Goal: Task Accomplishment & Management: Use online tool/utility

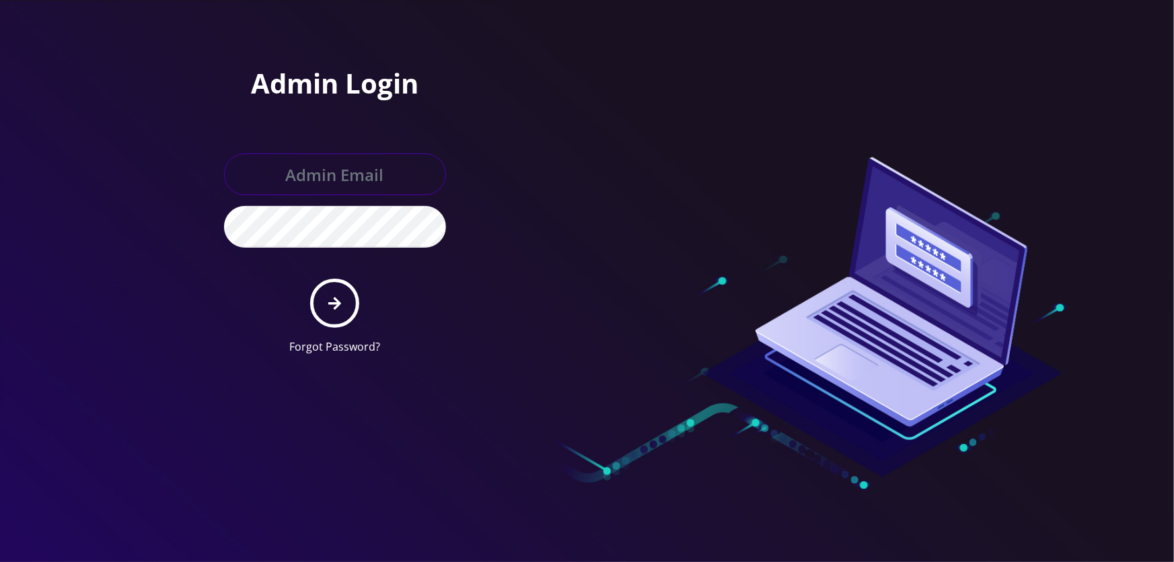
type input "tyriek@teltik.com"
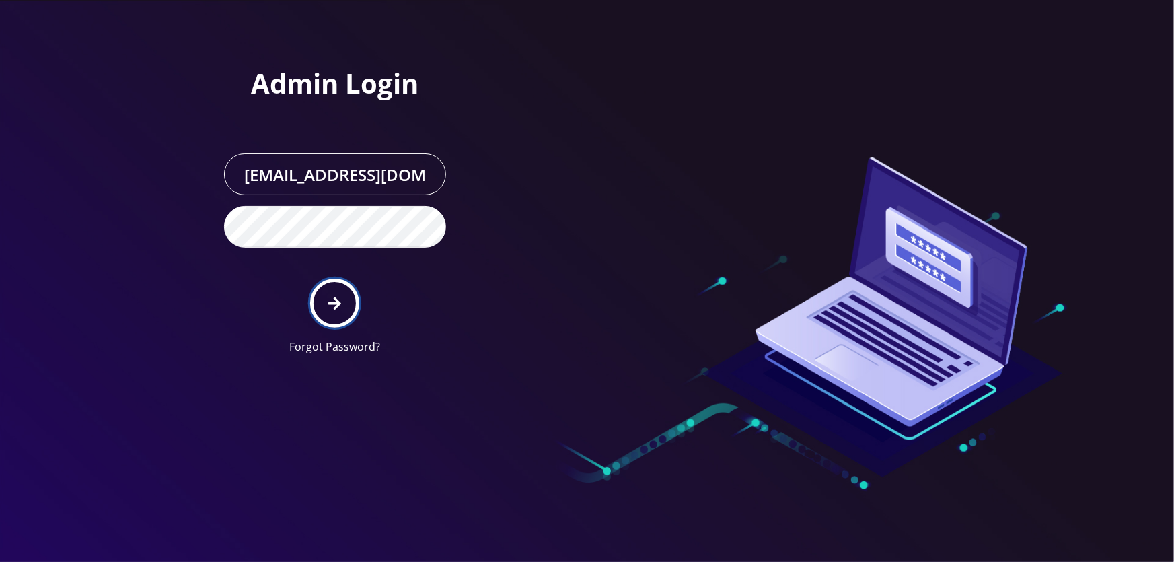
click at [351, 311] on button "submit" at bounding box center [334, 303] width 49 height 49
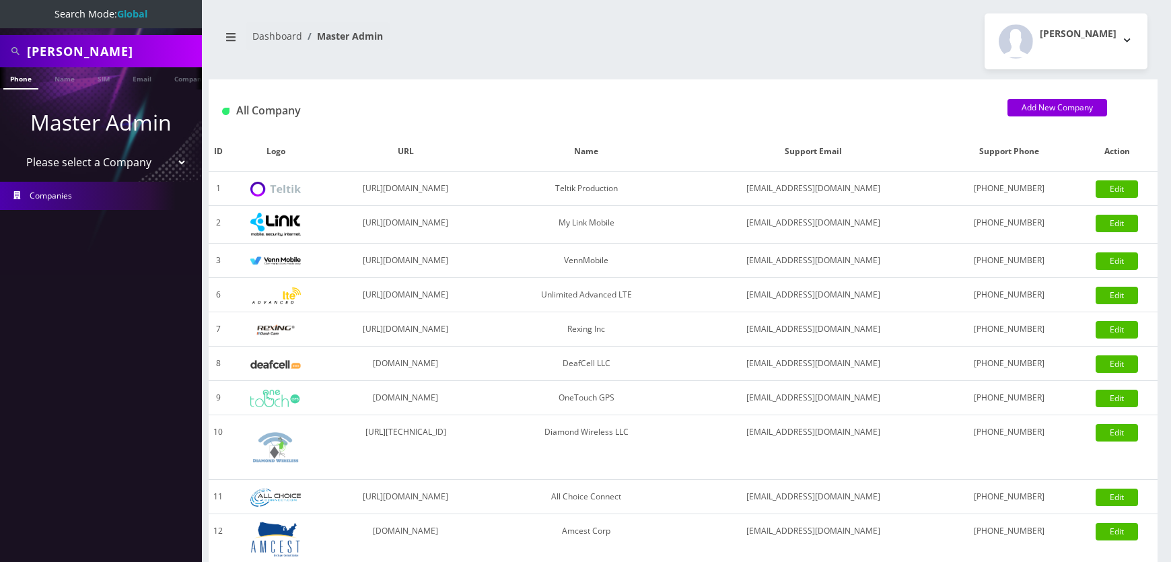
click at [159, 52] on input "Yoel Phillip" at bounding box center [113, 51] width 172 height 26
paste input "shgy9700+fogel9569@gmail.com"
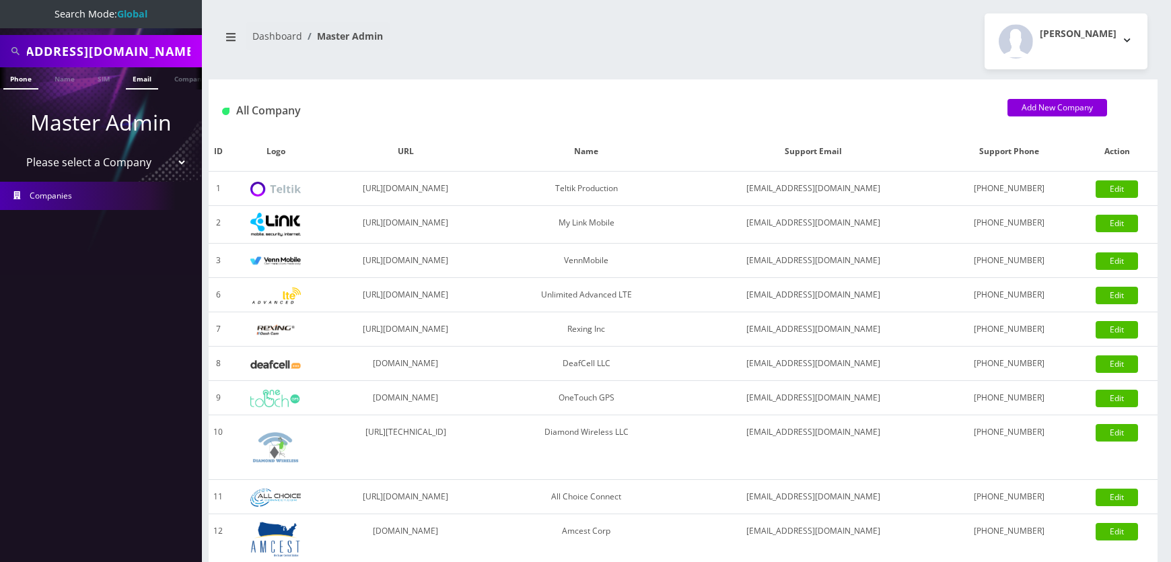
type input "shgy9700+fogel9569@gmail.com"
click at [150, 77] on link "Email" at bounding box center [142, 78] width 32 height 22
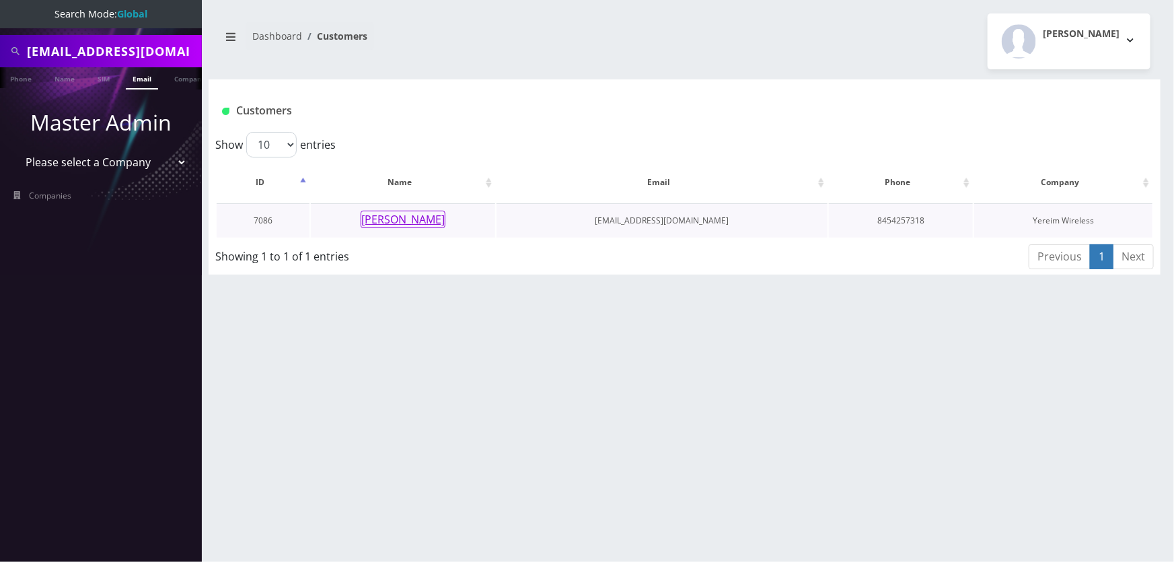
click at [407, 224] on button "[PERSON_NAME]" at bounding box center [403, 219] width 85 height 17
click at [165, 52] on input "shgy9700+fogel9569@gmail.com" at bounding box center [113, 51] width 172 height 26
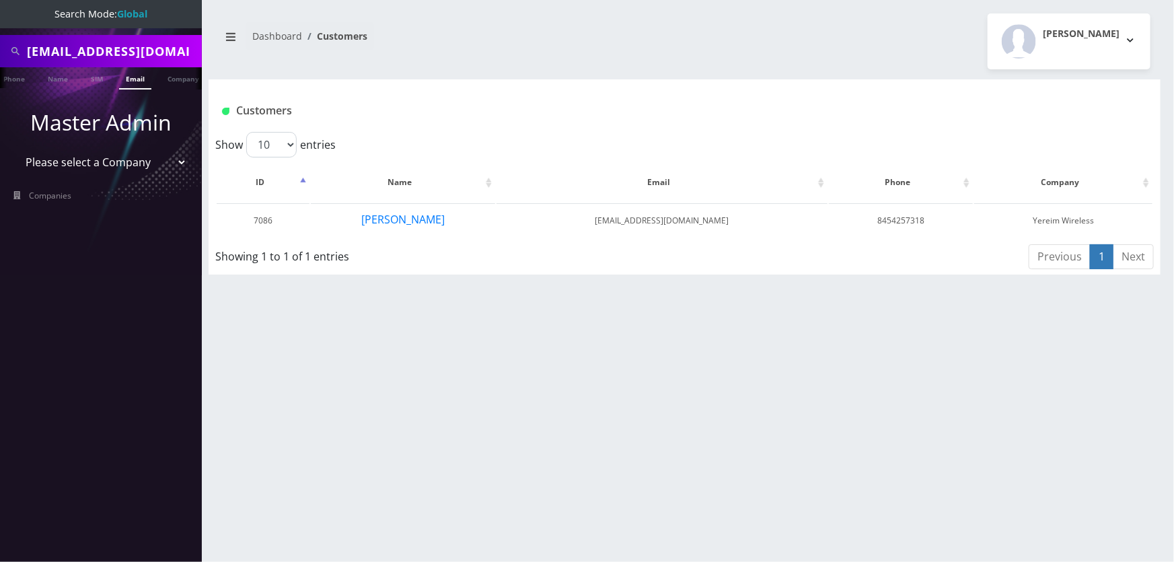
click at [165, 52] on input "shgy9700+fogel9569@gmail.com" at bounding box center [113, 51] width 172 height 26
paste input "347-578-0365"
type input "347-578-0365"
click at [24, 78] on link "Phone" at bounding box center [14, 78] width 35 height 22
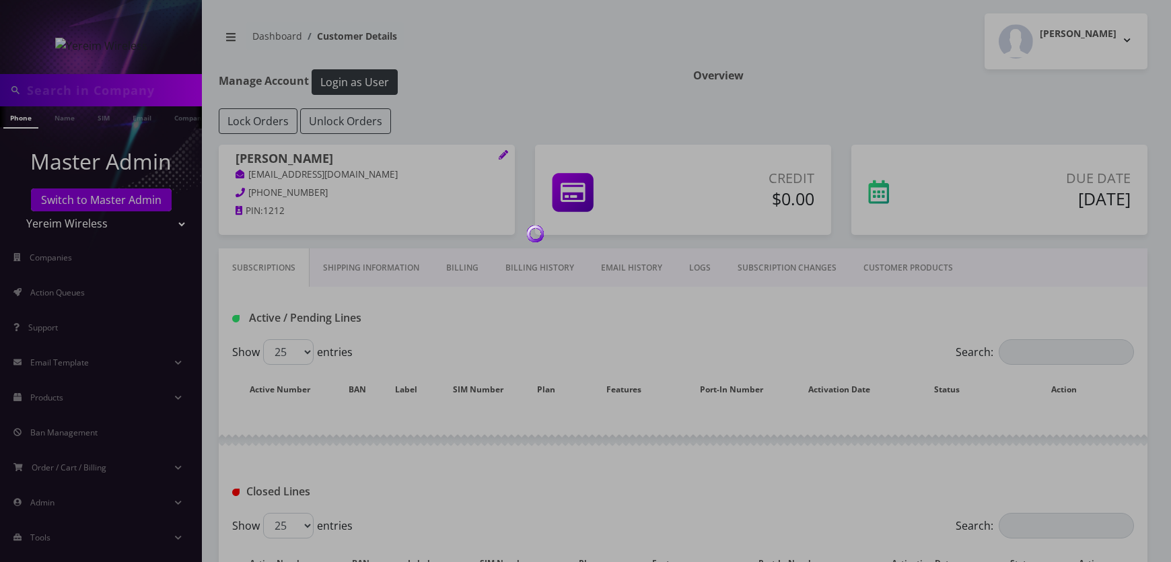
type input "shgy9700+fogel9569@gmail.com"
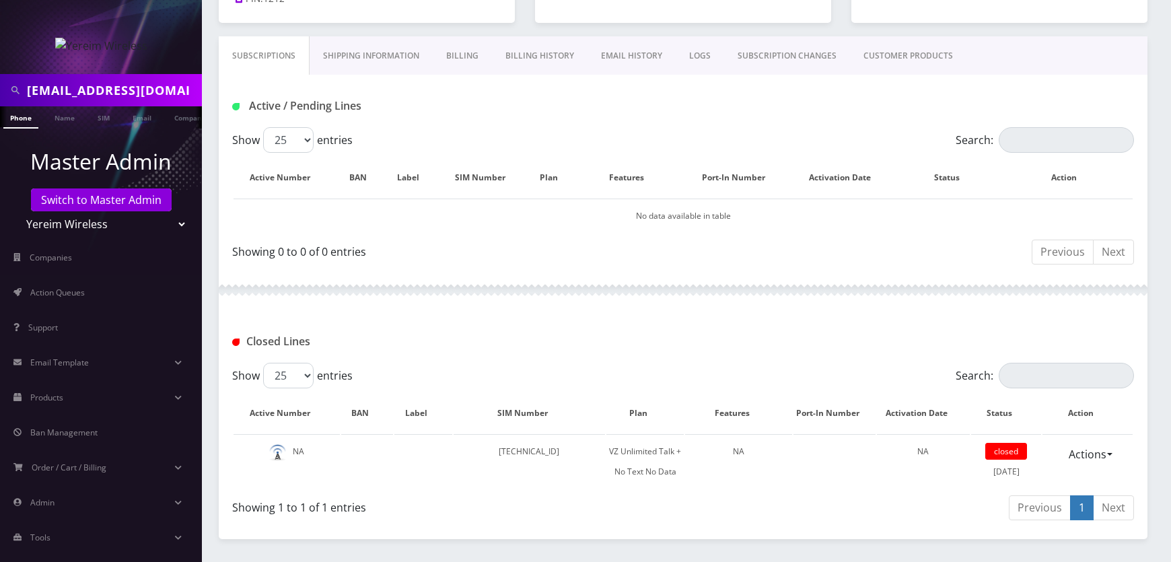
scroll to position [210, 0]
click at [58, 94] on input "shgy9700+fogel9569@gmail.com" at bounding box center [113, 90] width 172 height 26
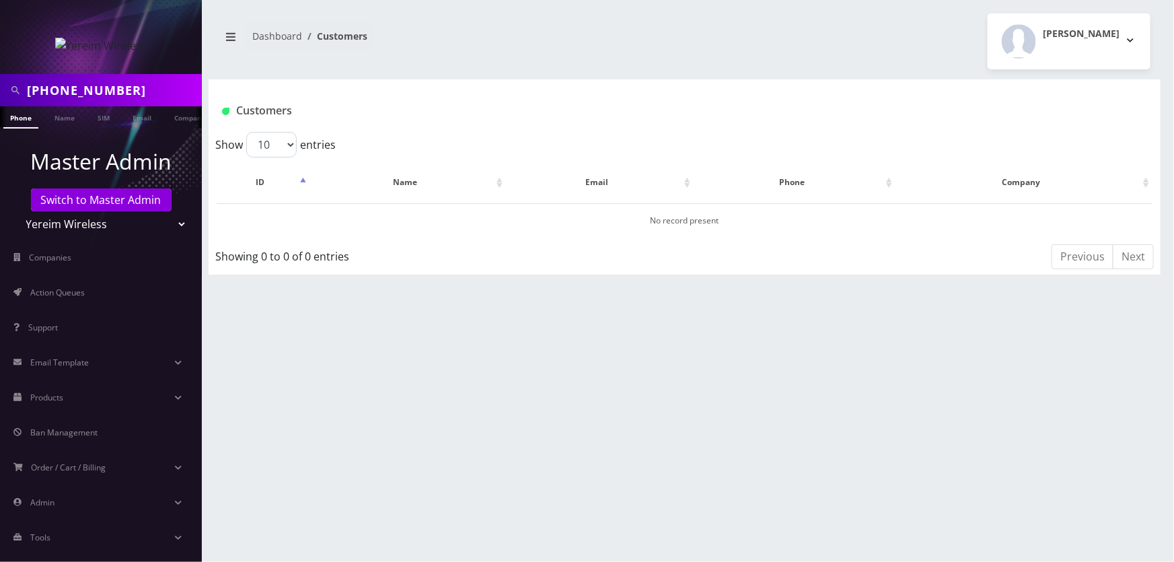
click at [80, 94] on input "[PHONE_NUMBER]" at bounding box center [113, 90] width 172 height 26
click at [55, 94] on input "347-5780365" at bounding box center [113, 90] width 172 height 26
click at [125, 94] on input "3475780365" at bounding box center [113, 90] width 172 height 26
type input "3475780365"
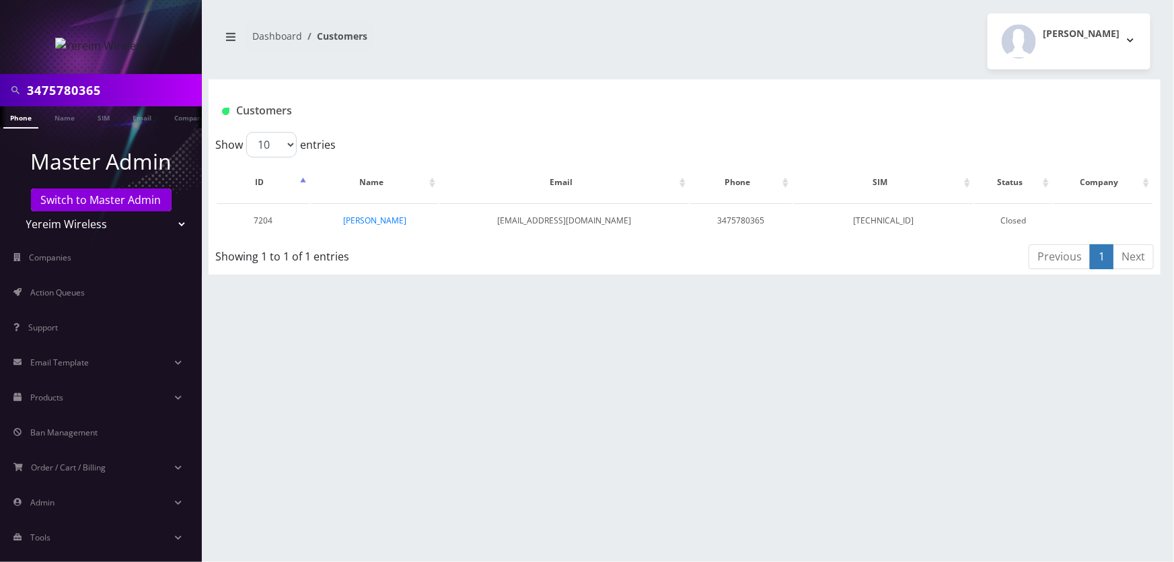
scroll to position [0, 7]
drag, startPoint x: 25, startPoint y: 224, endPoint x: 46, endPoint y: 225, distance: 21.6
click at [46, 225] on select "Teltik Production My Link Mobile VennMobile Unlimited Advanced LTE [PERSON_NAME…" at bounding box center [101, 224] width 172 height 26
